Goal: Task Accomplishment & Management: Manage account settings

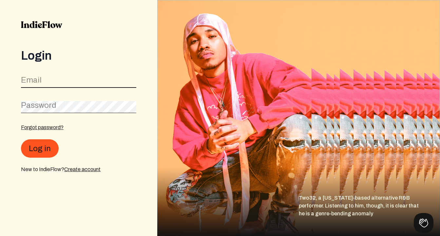
click at [48, 82] on input "email" at bounding box center [78, 81] width 115 height 12
click at [42, 83] on input "email" at bounding box center [78, 81] width 115 height 12
click at [35, 82] on input "email" at bounding box center [78, 81] width 115 height 12
type input "[EMAIL_ADDRESS][DOMAIN_NAME]"
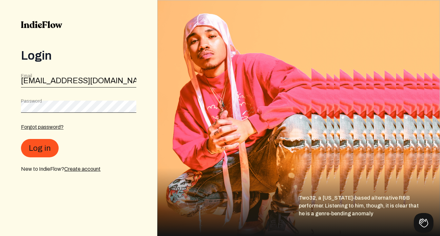
click at [38, 106] on div "Password" at bounding box center [78, 105] width 115 height 15
click at [39, 149] on button "Log in" at bounding box center [40, 148] width 38 height 18
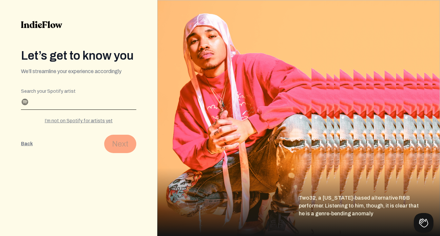
click at [94, 89] on div "Search your Spotify artist" at bounding box center [78, 99] width 115 height 21
click at [49, 30] on link at bounding box center [41, 35] width 41 height 28
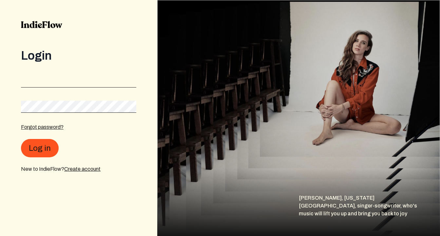
click at [67, 90] on form "Forgot password? Log in New to IndieFlow? Create account" at bounding box center [78, 123] width 115 height 100
click at [132, 80] on input "email" at bounding box center [78, 81] width 115 height 12
click at [102, 80] on input "email" at bounding box center [78, 81] width 115 height 12
click at [83, 84] on input "email" at bounding box center [78, 81] width 115 height 12
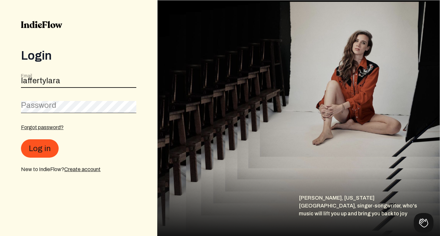
click at [67, 85] on input "laffertylara" at bounding box center [78, 81] width 115 height 12
type input "laralafferty@"
click at [43, 26] on img at bounding box center [41, 24] width 41 height 7
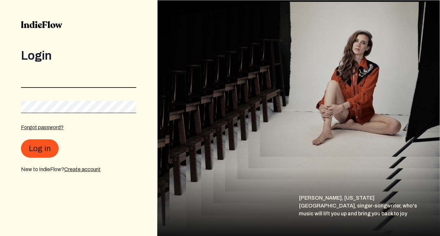
drag, startPoint x: 53, startPoint y: 79, endPoint x: 60, endPoint y: 81, distance: 7.9
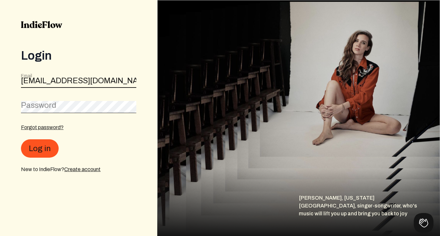
type input "laralafferty@gmail.com"
click at [47, 107] on label "Password" at bounding box center [38, 105] width 35 height 10
click at [39, 149] on button "Log in" at bounding box center [40, 148] width 38 height 18
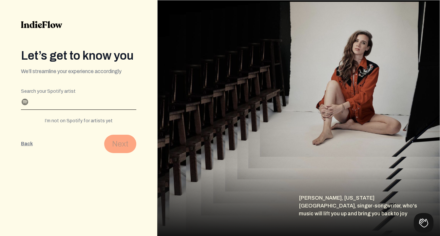
click at [86, 121] on div "I’m not on Spotify for artists yet" at bounding box center [78, 121] width 115 height 7
click at [83, 122] on div "I have a Spotify for artists profile" at bounding box center [78, 121] width 115 height 7
click at [83, 122] on div "I’m not on Spotify for artists yet" at bounding box center [78, 121] width 115 height 7
click at [68, 106] on input "Profile name" at bounding box center [78, 104] width 115 height 10
type input "[PERSON_NAME]"
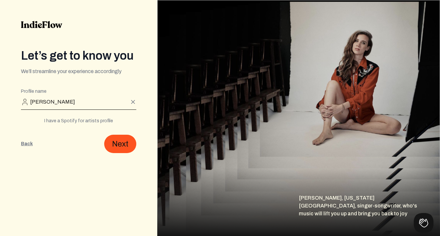
click at [58, 119] on div "I have a Spotify for artists profile" at bounding box center [78, 121] width 115 height 7
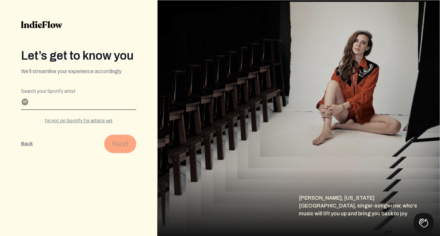
click at [59, 104] on input "Search your Spotify artist" at bounding box center [78, 104] width 115 height 10
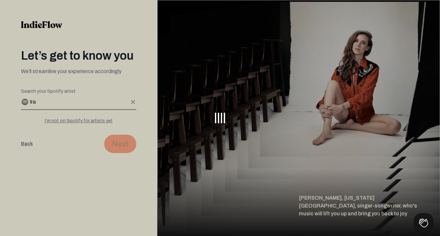
type input "lra"
click at [26, 144] on button "Back" at bounding box center [27, 144] width 12 height 18
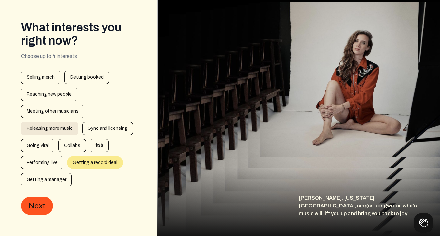
scroll to position [28, 0]
click at [43, 206] on button "Next" at bounding box center [37, 206] width 32 height 18
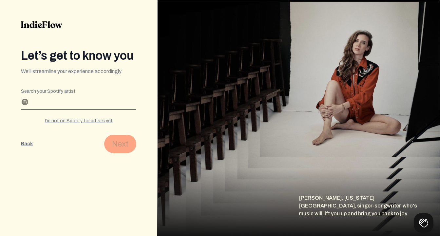
scroll to position [0, 0]
click at [67, 109] on input "Search your Spotify artist" at bounding box center [78, 104] width 115 height 10
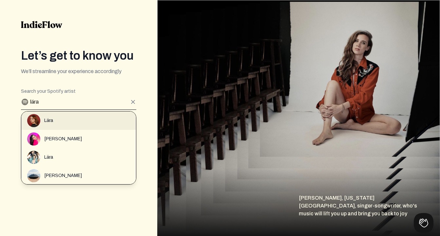
type input "lära"
click at [53, 124] on span "Lära" at bounding box center [48, 120] width 9 height 7
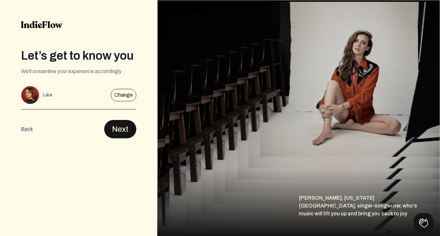
click at [125, 129] on button "Next" at bounding box center [120, 129] width 32 height 18
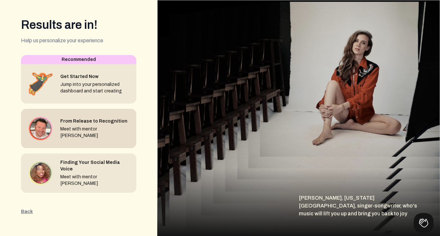
scroll to position [31, 0]
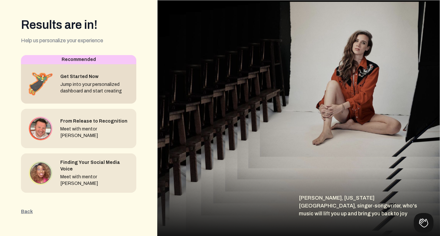
click at [114, 78] on div "Get Started Now" at bounding box center [95, 76] width 71 height 7
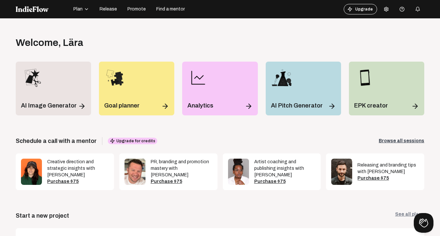
click at [387, 9] on icon at bounding box center [386, 9] width 5 height 5
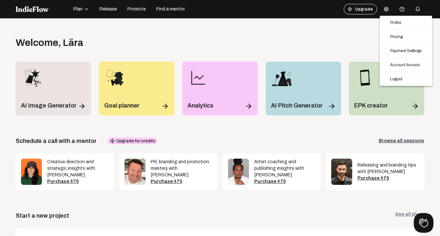
click at [397, 42] on div "Profile Pricing Payment Settings Account Access Logout" at bounding box center [406, 51] width 52 height 70
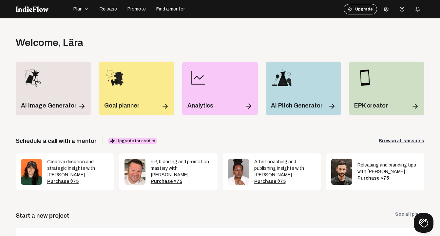
click at [385, 8] on icon at bounding box center [386, 9] width 5 height 5
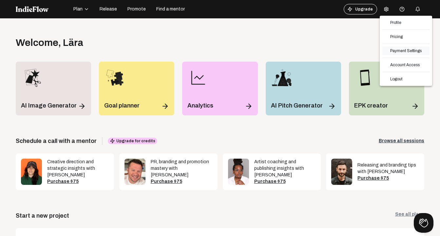
click at [395, 53] on link "Payment Settings" at bounding box center [406, 51] width 47 height 9
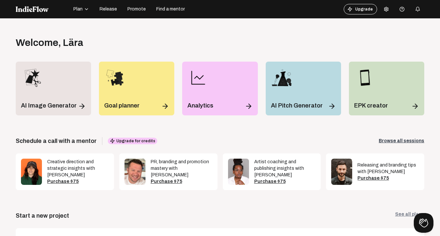
click at [192, 40] on div "Welcome , Lära Log out" at bounding box center [220, 43] width 409 height 12
